Goal: Task Accomplishment & Management: Complete application form

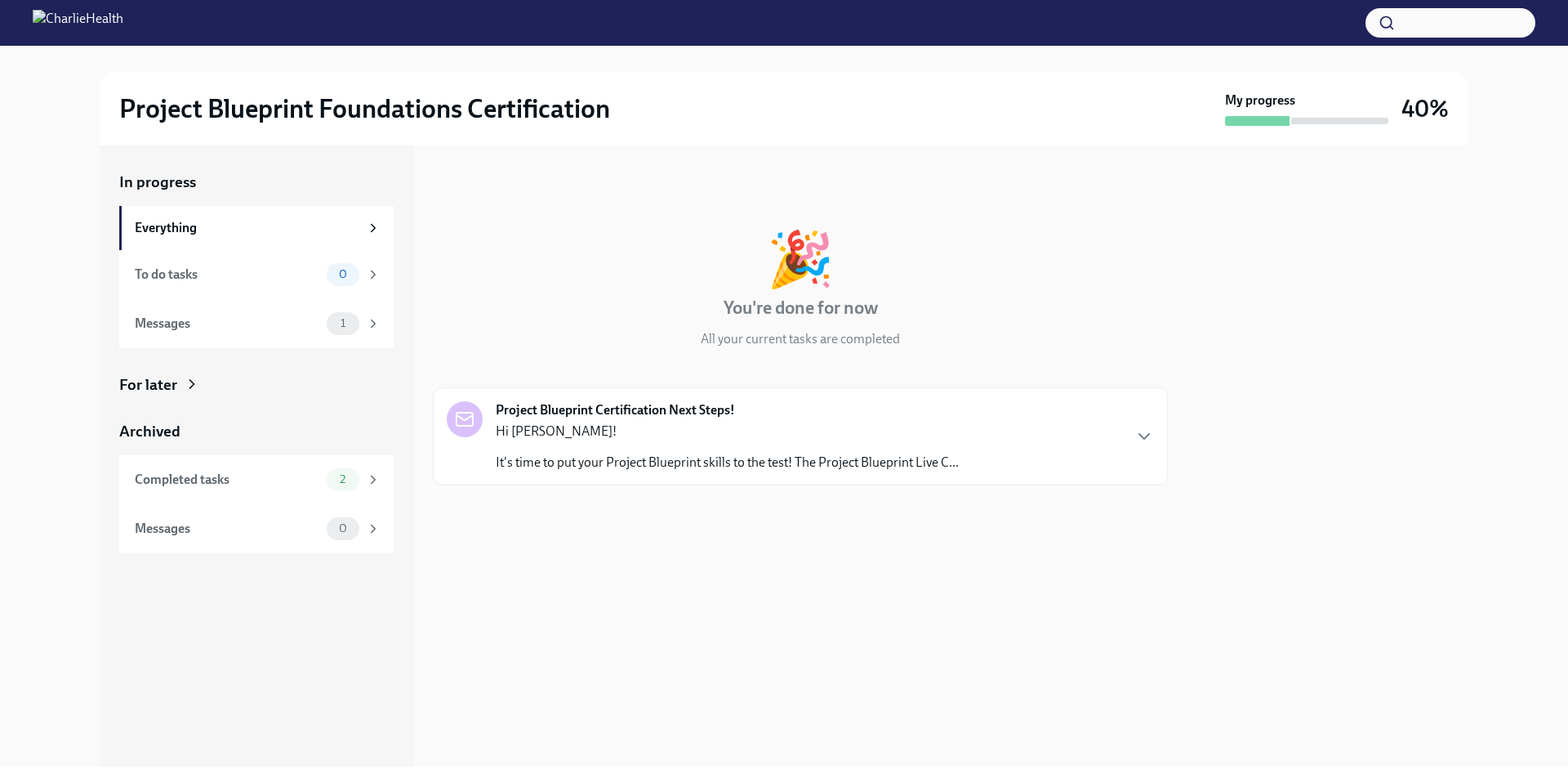
click at [824, 470] on p "It's time to put your Project Blueprint skills to the test! The Project Bluepri…" at bounding box center [728, 463] width 463 height 18
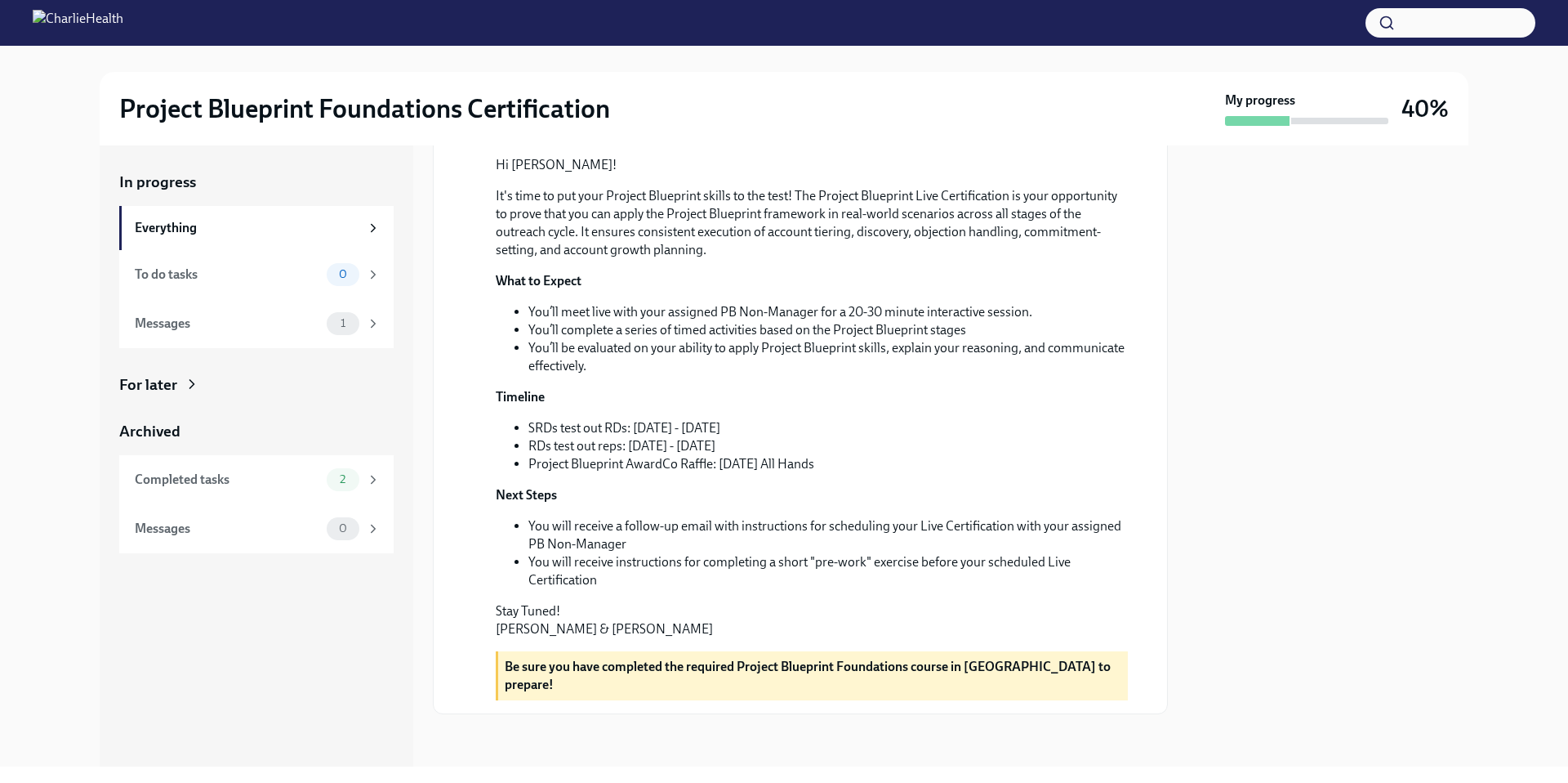
scroll to position [462, 0]
click at [201, 265] on div "To do tasks" at bounding box center [228, 274] width 186 height 18
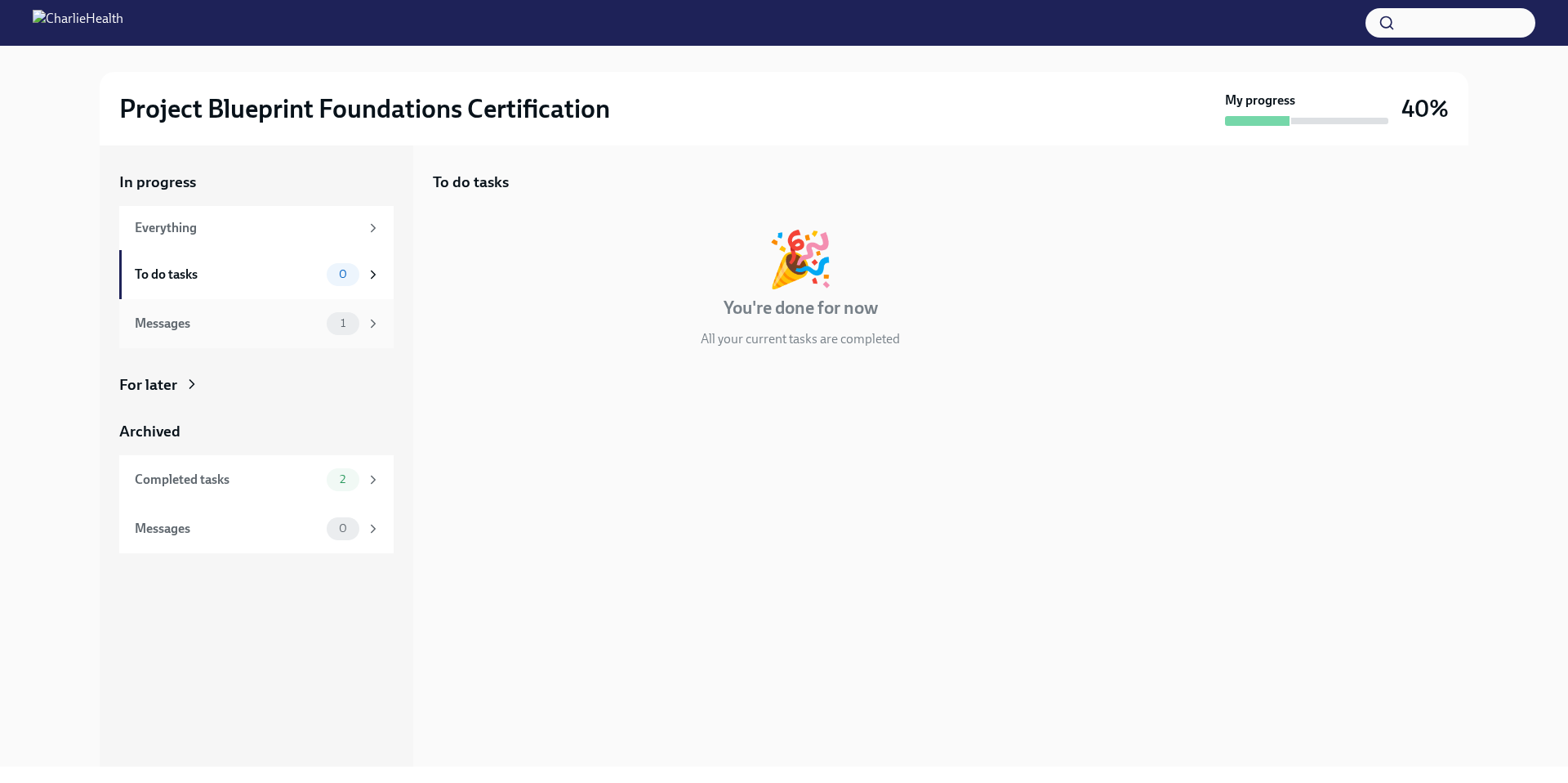
click at [186, 324] on div "Messages" at bounding box center [228, 324] width 186 height 18
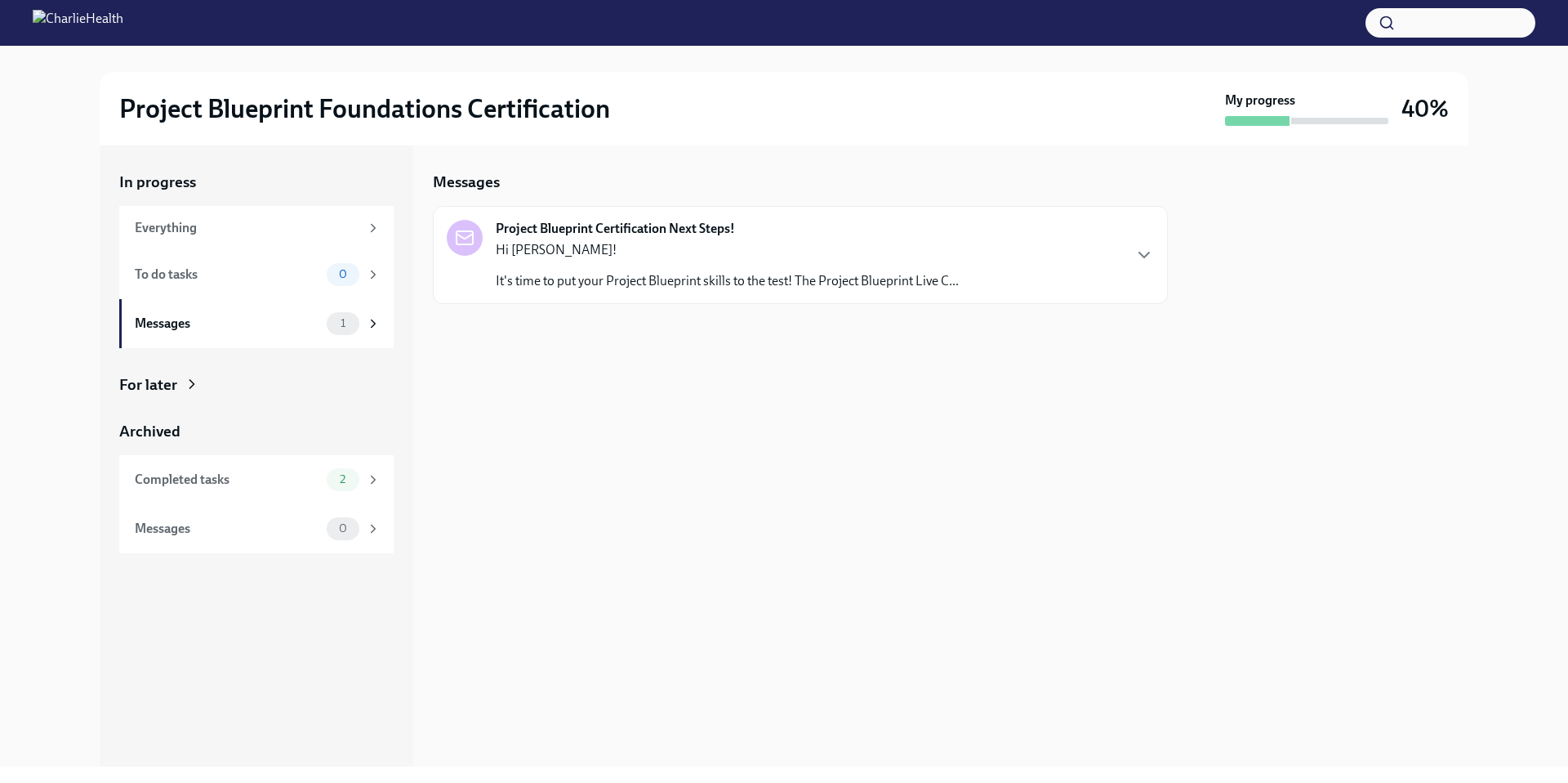
click at [825, 282] on p "It's time to put your Project Blueprint skills to the test! The Project Bluepri…" at bounding box center [728, 281] width 463 height 18
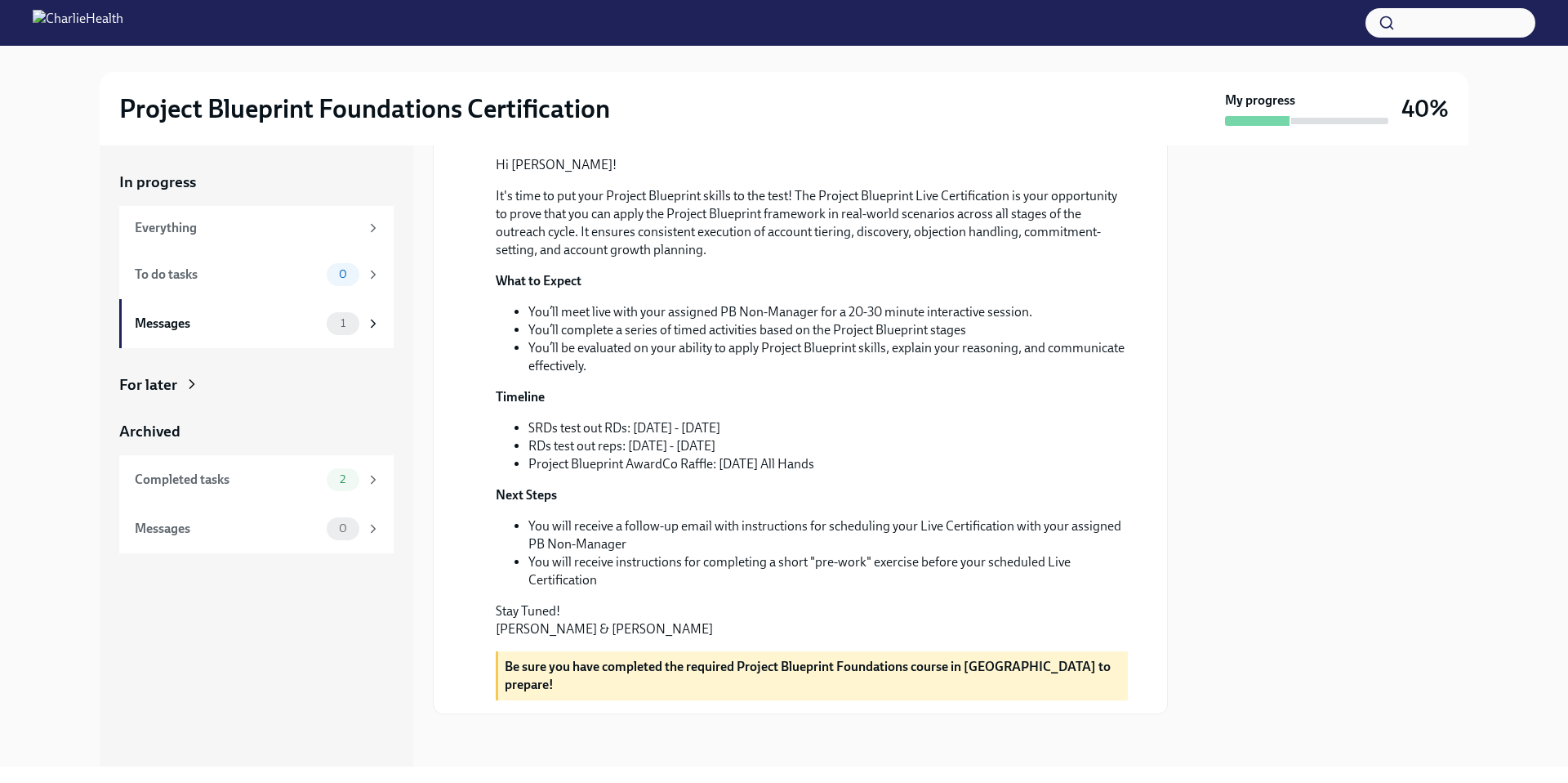
scroll to position [280, 0]
click at [186, 486] on div "Completed tasks" at bounding box center [228, 480] width 186 height 18
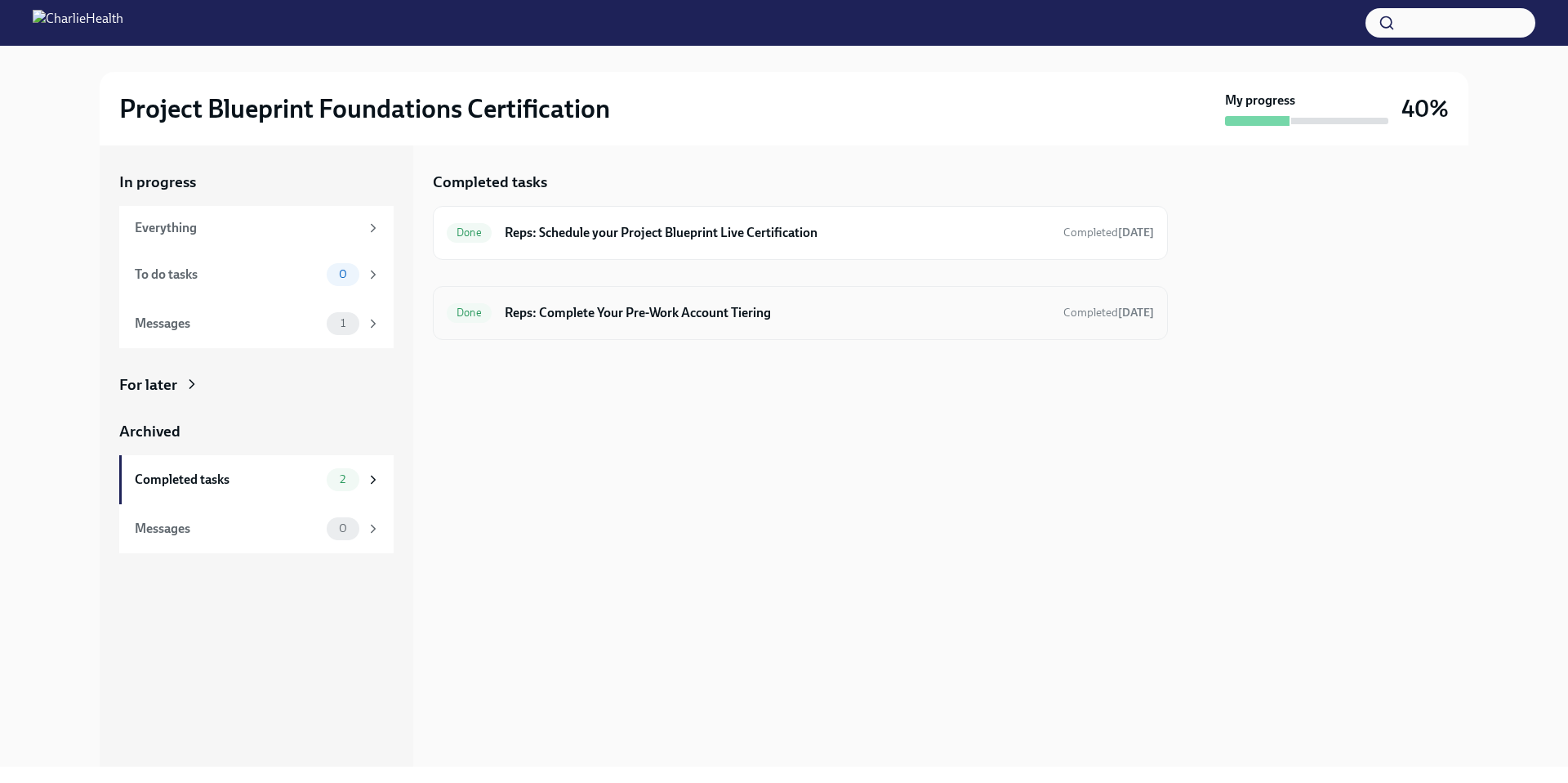
click at [741, 318] on h6 "Reps: Complete Your Pre-Work Account Tiering" at bounding box center [778, 313] width 545 height 18
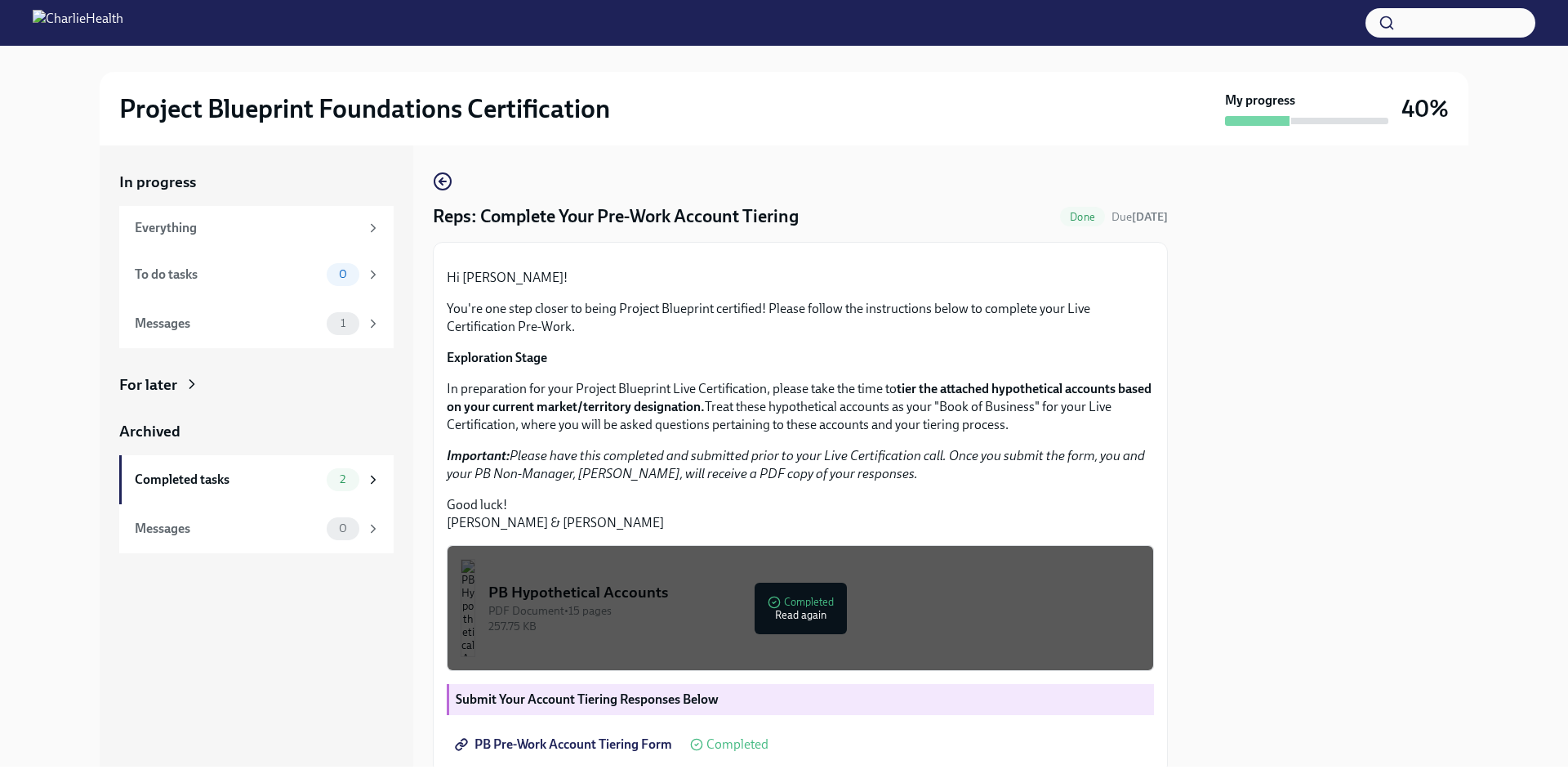
scroll to position [229, 0]
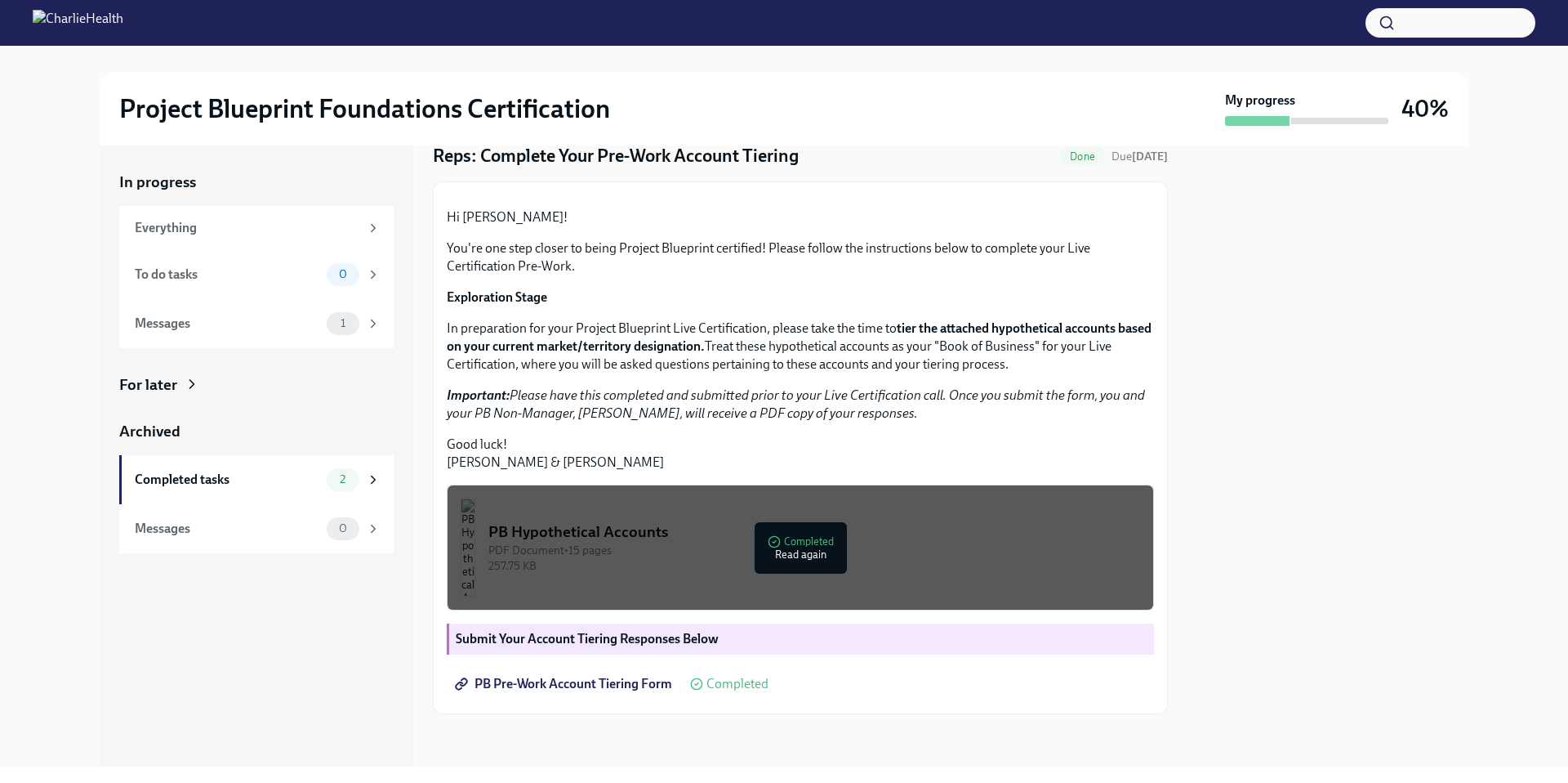
click at [609, 689] on span "PB Pre-Work Account Tiering Form" at bounding box center [565, 684] width 214 height 16
